Goal: Entertainment & Leisure: Consume media (video, audio)

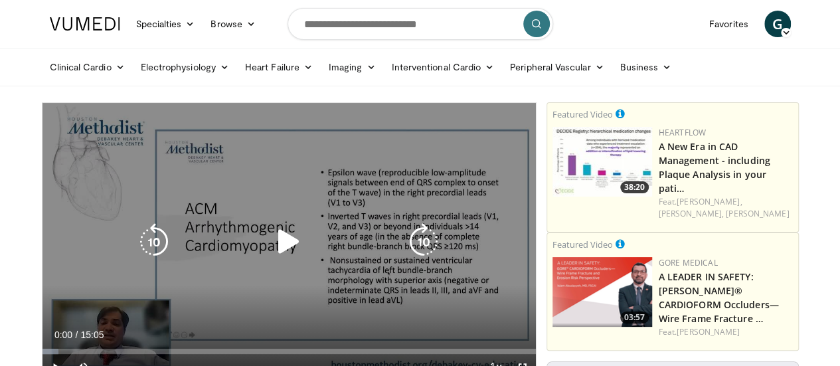
scroll to position [66, 0]
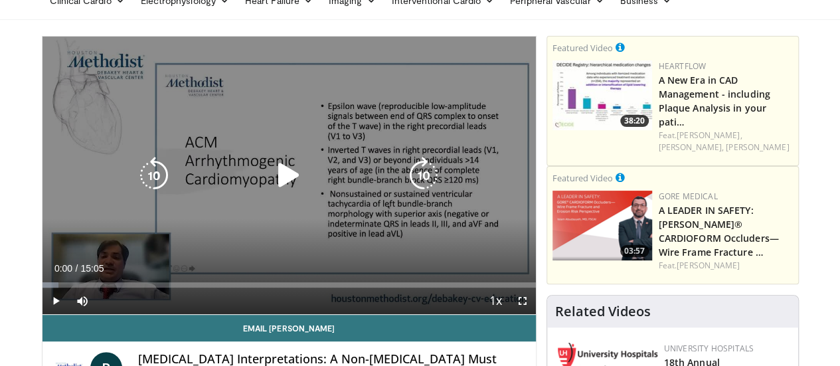
click at [278, 187] on icon "Video Player" at bounding box center [288, 175] width 37 height 37
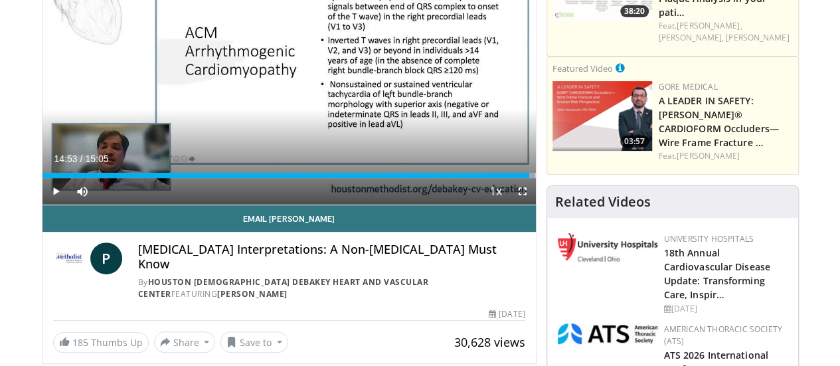
scroll to position [0, 0]
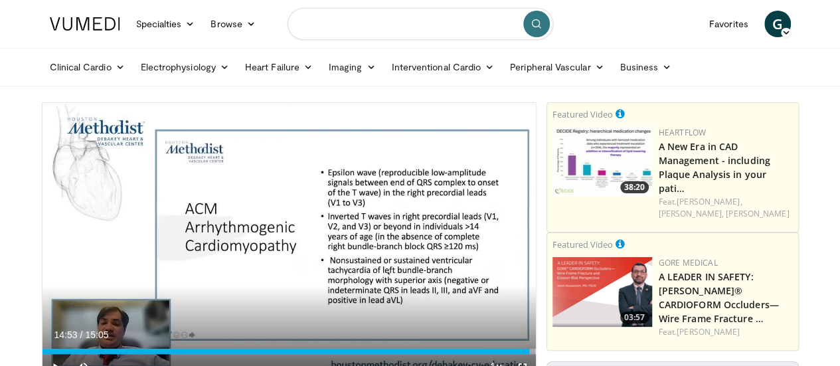
click at [405, 34] on input "Search topics, interventions" at bounding box center [421, 24] width 266 height 32
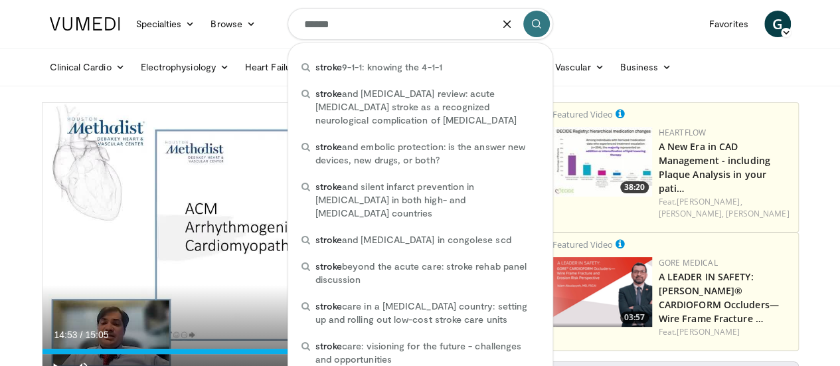
type input "******"
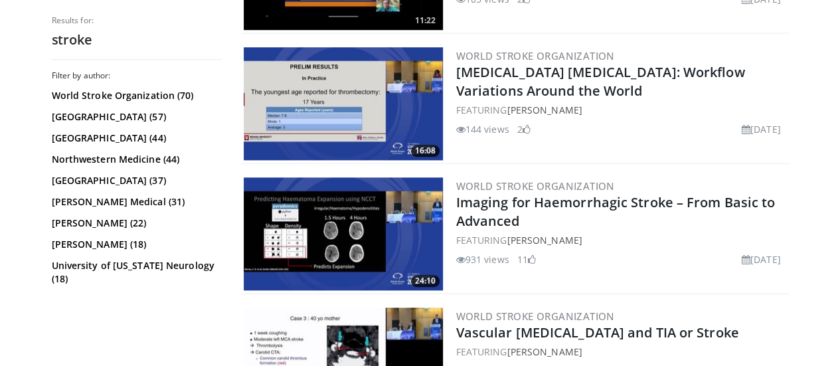
scroll to position [625, 0]
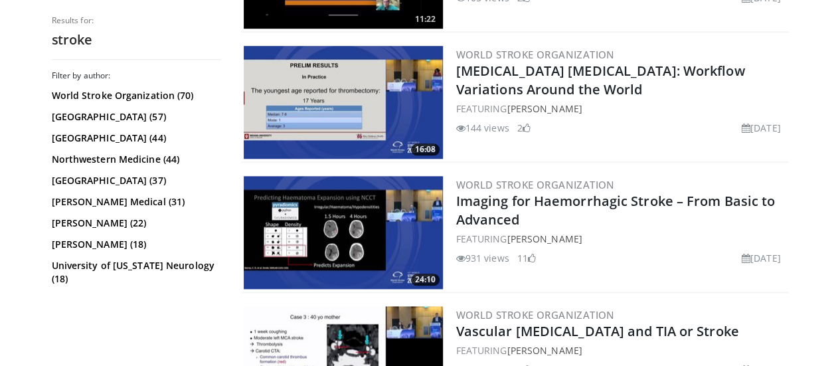
click at [342, 220] on img at bounding box center [343, 232] width 199 height 113
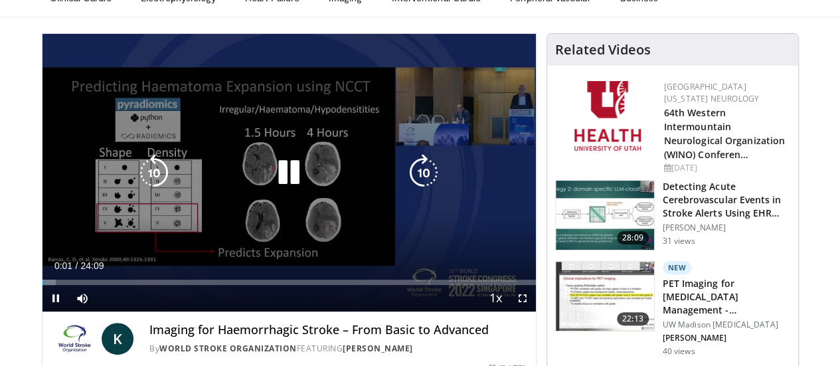
scroll to position [83, 0]
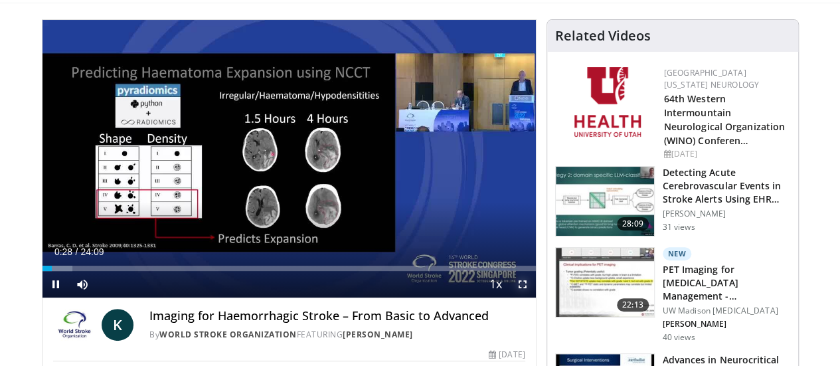
click at [532, 297] on span "Video Player" at bounding box center [522, 284] width 27 height 27
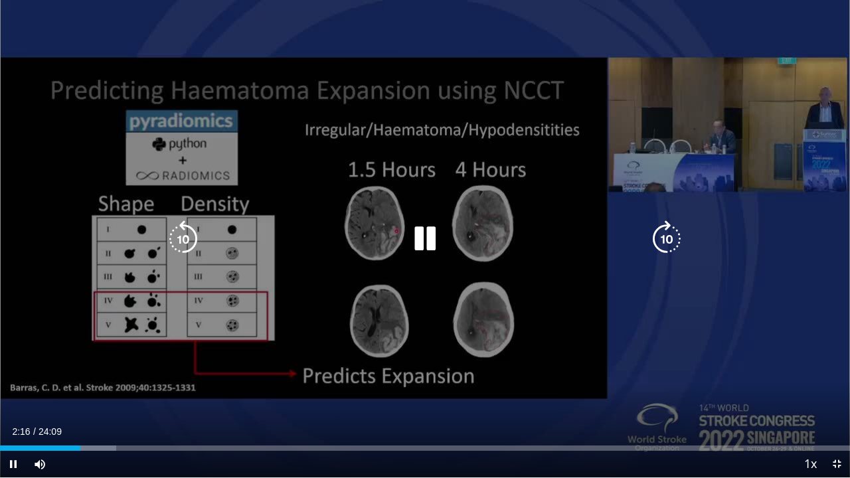
click at [432, 242] on icon "Video Player" at bounding box center [424, 238] width 37 height 37
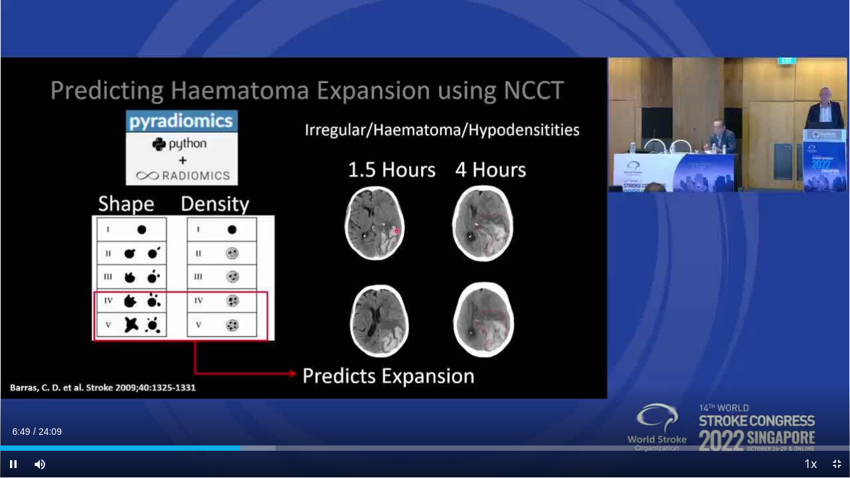
click at [432, 242] on div "30 seconds Tap to unmute" at bounding box center [425, 238] width 850 height 477
click at [457, 239] on div "10 seconds Tap to unmute" at bounding box center [425, 238] width 850 height 477
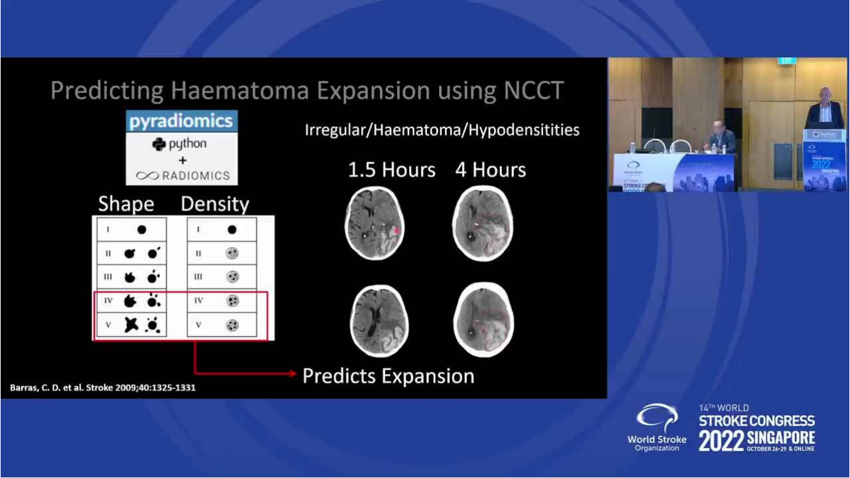
click at [457, 239] on div "10 seconds Tap to unmute" at bounding box center [425, 238] width 850 height 477
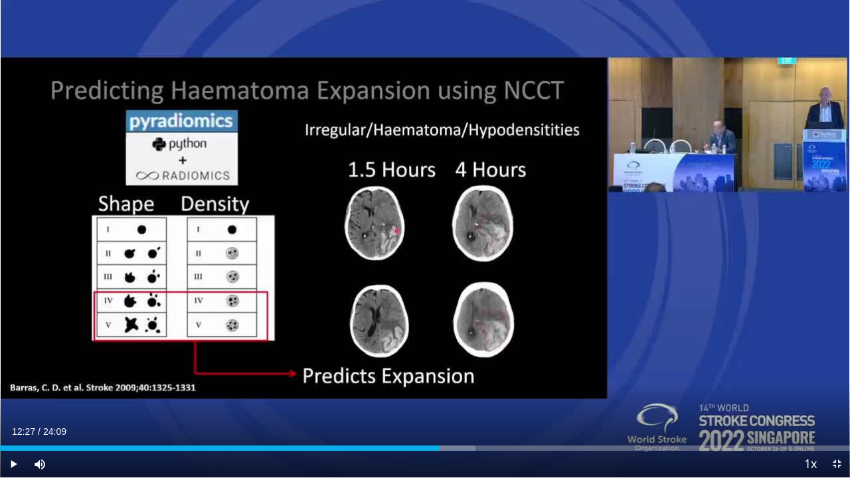
click at [378, 230] on div "20 seconds Tap to unmute" at bounding box center [425, 238] width 850 height 477
